Goal: Complete application form

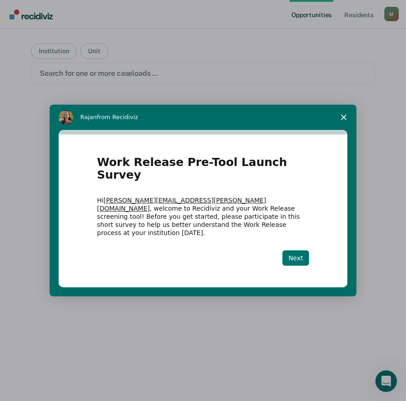
click at [301, 251] on button "Next" at bounding box center [296, 258] width 27 height 15
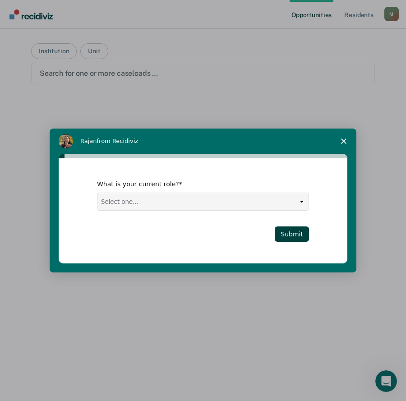
click at [170, 197] on select "Select one... Case Manager FUM Assistant [PERSON_NAME] [PERSON_NAME]" at bounding box center [203, 201] width 211 height 17
select select "Case Manager"
click at [98, 193] on select "Select one... Case Manager FUM Assistant [PERSON_NAME] [PERSON_NAME]" at bounding box center [203, 201] width 211 height 17
click at [309, 234] on button "Submit" at bounding box center [292, 234] width 34 height 15
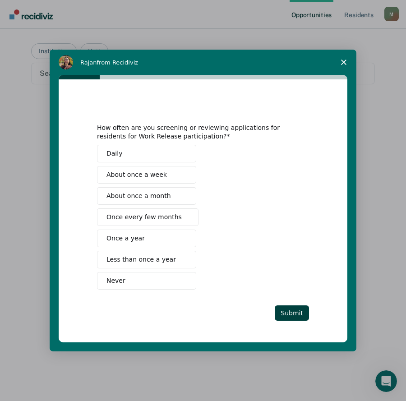
click at [135, 216] on span "Once every few months" at bounding box center [144, 217] width 75 height 9
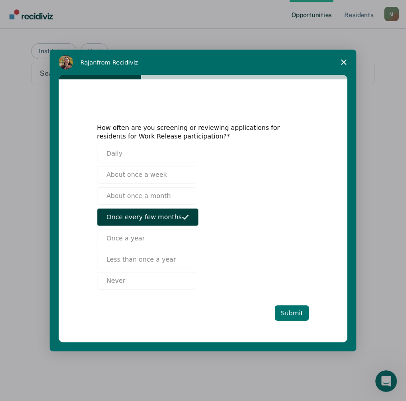
click at [293, 317] on button "Submit" at bounding box center [292, 313] width 34 height 15
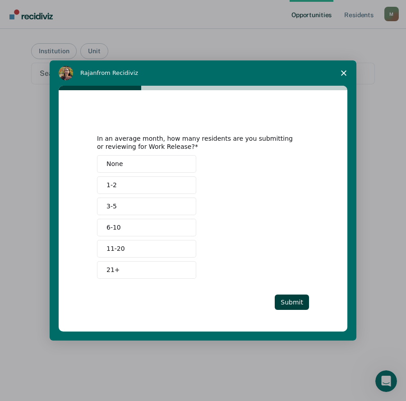
click at [124, 204] on button "3-5" at bounding box center [146, 207] width 99 height 18
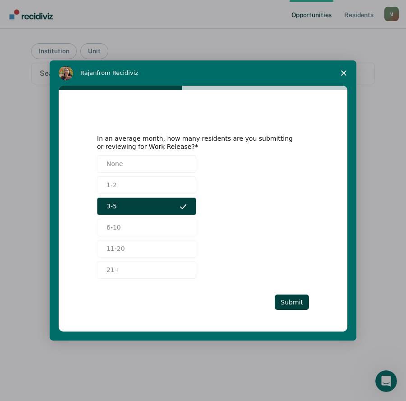
click at [183, 208] on icon "Intercom messenger" at bounding box center [183, 207] width 6 height 5
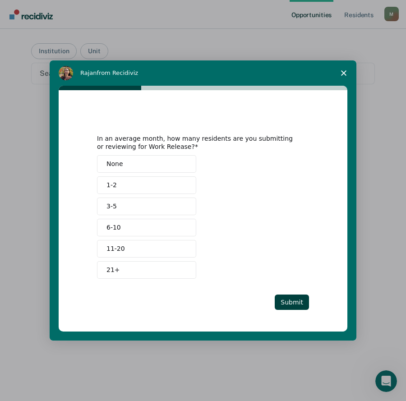
click at [138, 187] on button "1-2" at bounding box center [146, 186] width 99 height 18
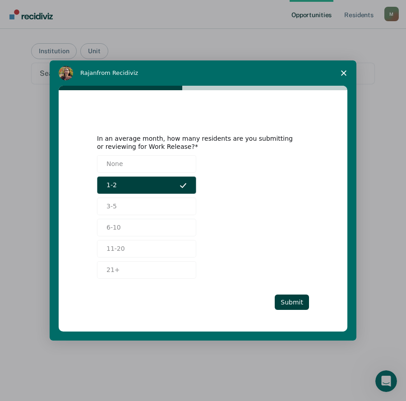
click at [186, 187] on icon "Intercom messenger" at bounding box center [183, 185] width 7 height 7
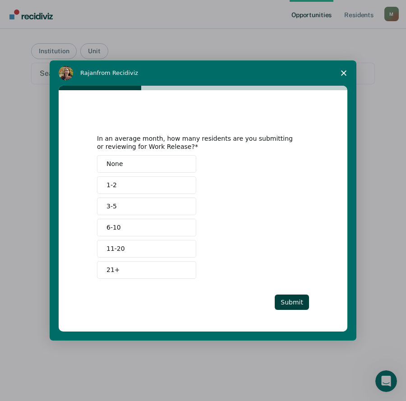
click at [182, 200] on button "3-5" at bounding box center [146, 207] width 99 height 18
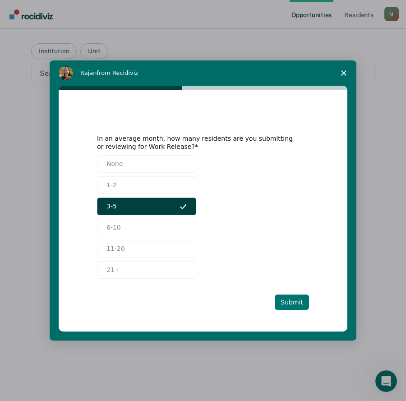
click at [296, 310] on button "Submit" at bounding box center [292, 302] width 34 height 15
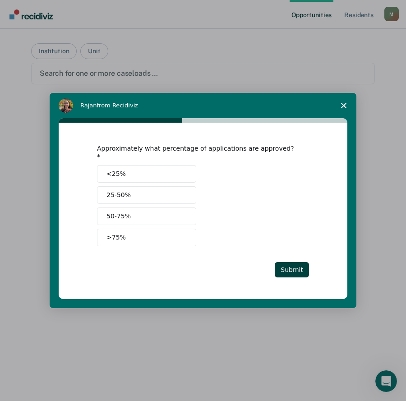
click at [121, 193] on span "25-50%" at bounding box center [119, 195] width 24 height 9
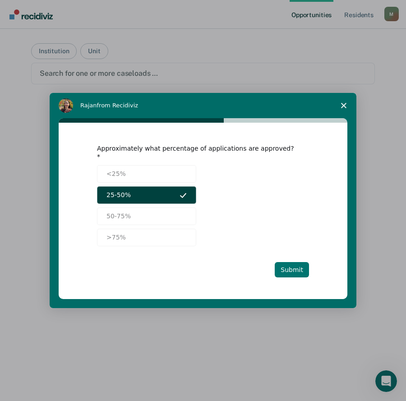
click at [293, 266] on button "Submit" at bounding box center [292, 269] width 34 height 15
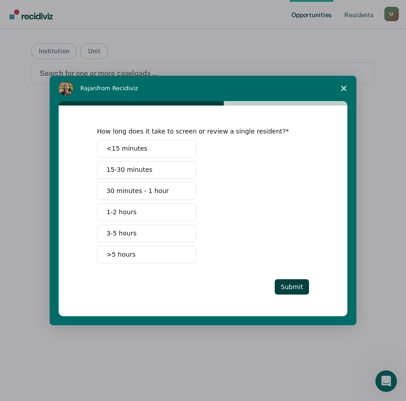
click at [125, 233] on span "3-5 hours" at bounding box center [122, 233] width 30 height 9
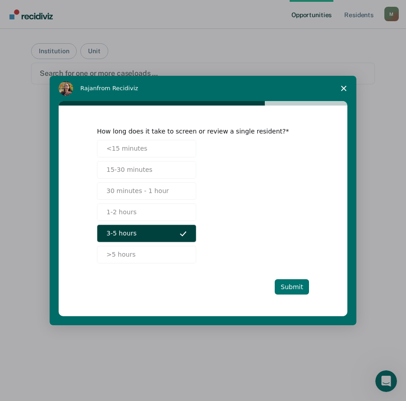
click at [298, 286] on button "Submit" at bounding box center [292, 286] width 34 height 15
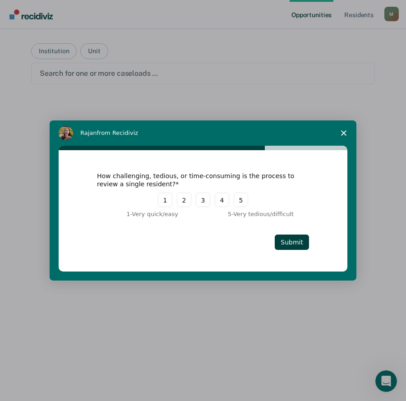
drag, startPoint x: 252, startPoint y: 205, endPoint x: 244, endPoint y: 203, distance: 8.7
click at [249, 205] on div "1 2 3 4 5" at bounding box center [203, 200] width 212 height 14
click at [244, 203] on button "5" at bounding box center [241, 200] width 14 height 14
click at [296, 242] on button "Submit" at bounding box center [292, 242] width 34 height 15
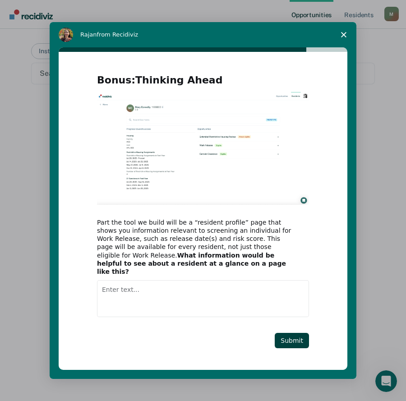
click at [171, 293] on textarea "Enter text..." at bounding box center [203, 298] width 212 height 37
type textarea "Detainer/Warrants"
click at [286, 338] on button "Submit" at bounding box center [292, 340] width 34 height 15
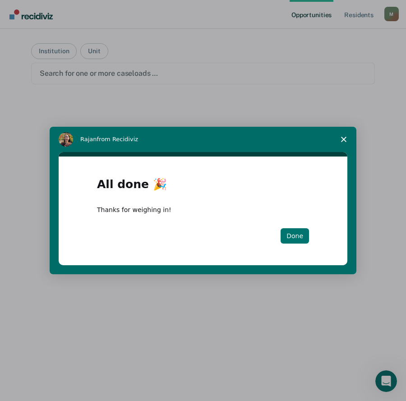
click at [302, 234] on button "Done" at bounding box center [295, 235] width 28 height 15
